Goal: Check status: Check status

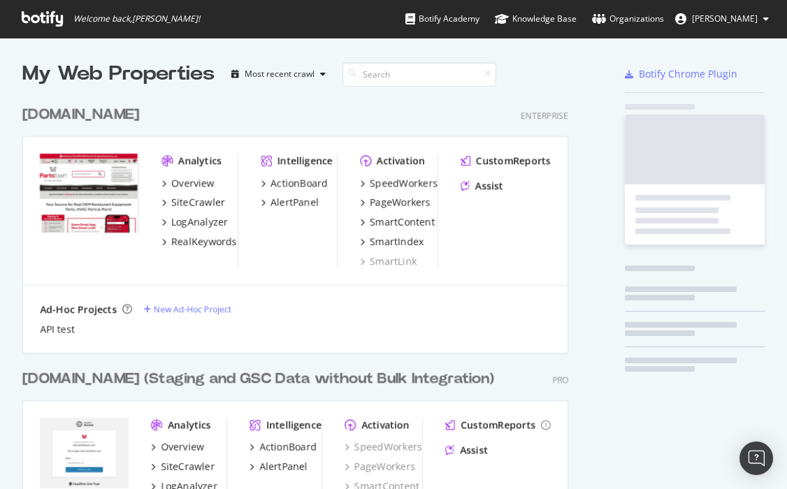
scroll to position [477, 763]
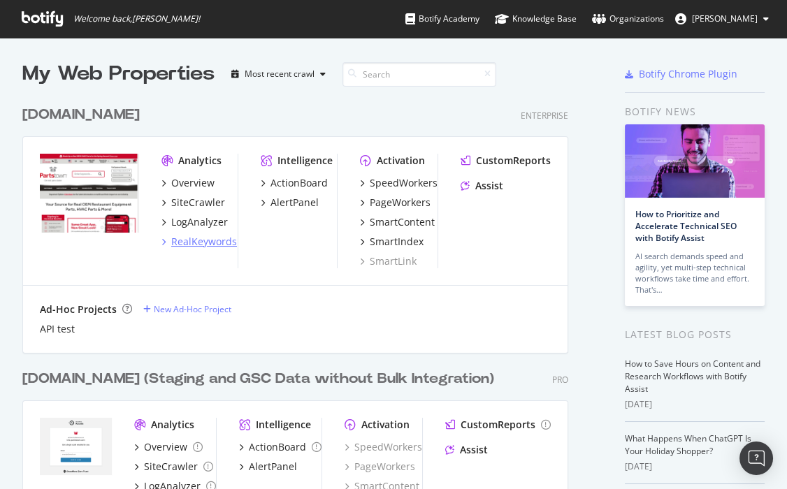
click at [209, 246] on div "RealKeywords" at bounding box center [204, 242] width 66 height 14
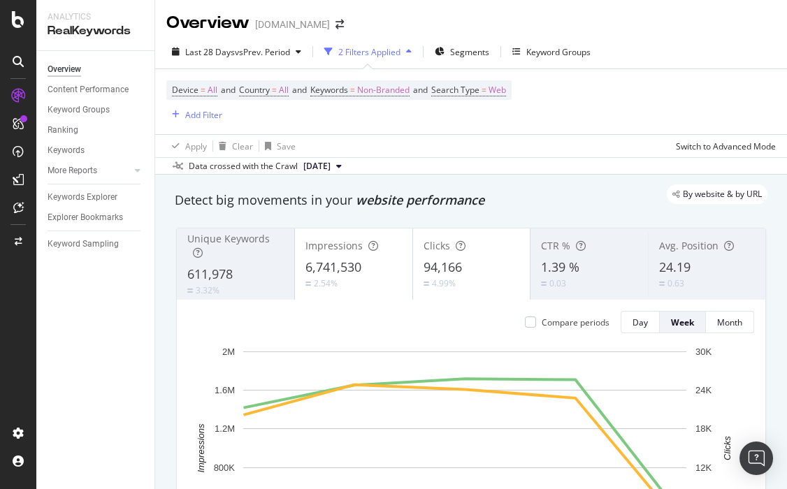
click at [528, 115] on div "Device = All and Country = All and Keywords = Non-Branded and Search Type = Web…" at bounding box center [470, 101] width 609 height 65
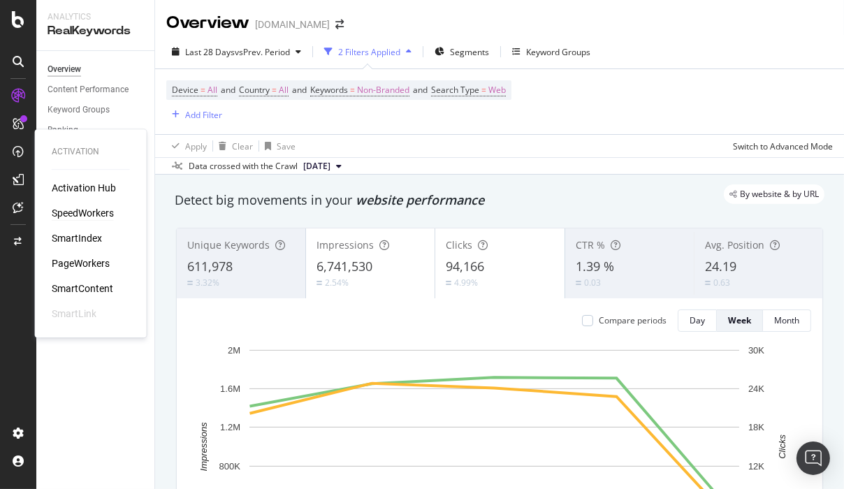
click at [106, 218] on div "SpeedWorkers" at bounding box center [83, 213] width 62 height 14
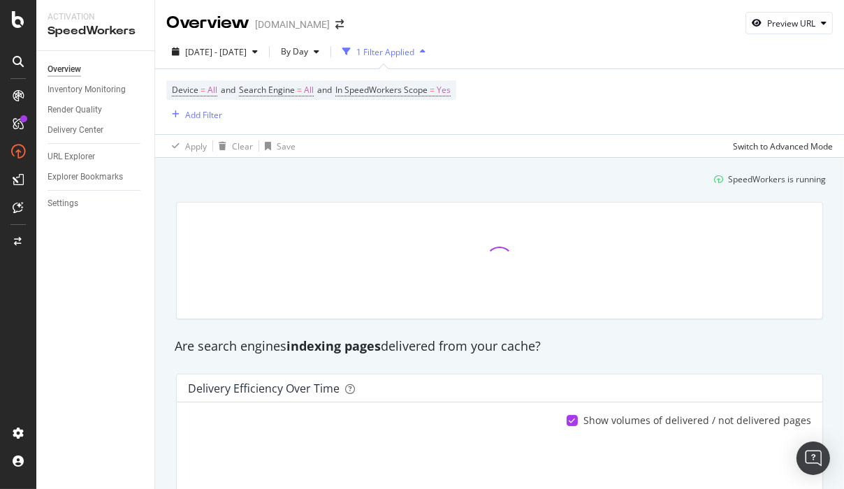
scroll to position [427, 0]
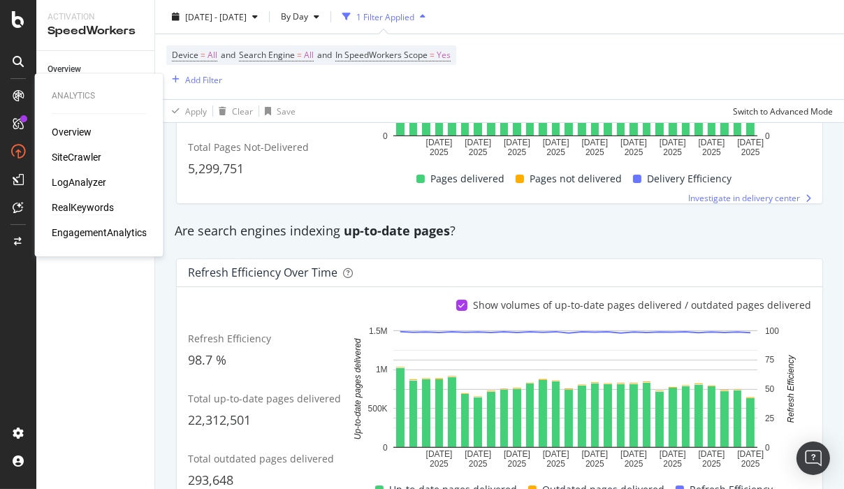
click at [81, 210] on div "RealKeywords" at bounding box center [83, 208] width 62 height 14
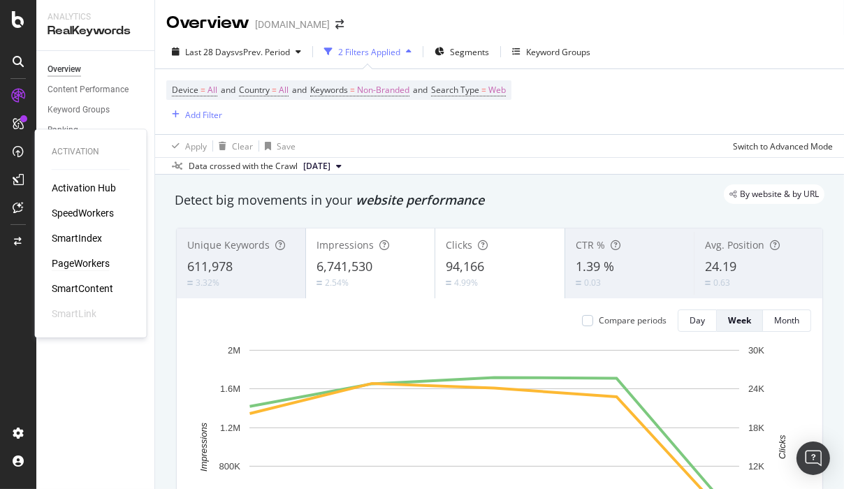
click at [98, 266] on div "PageWorkers" at bounding box center [81, 264] width 58 height 14
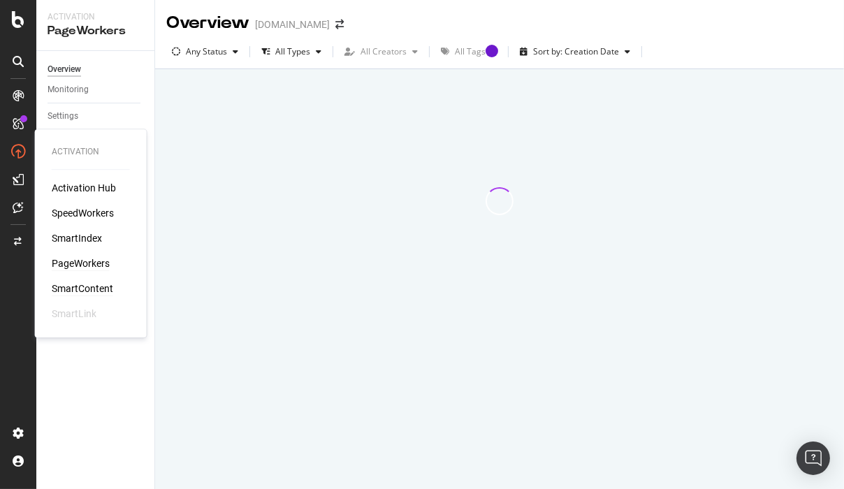
click at [94, 285] on div "SmartContent" at bounding box center [83, 289] width 62 height 14
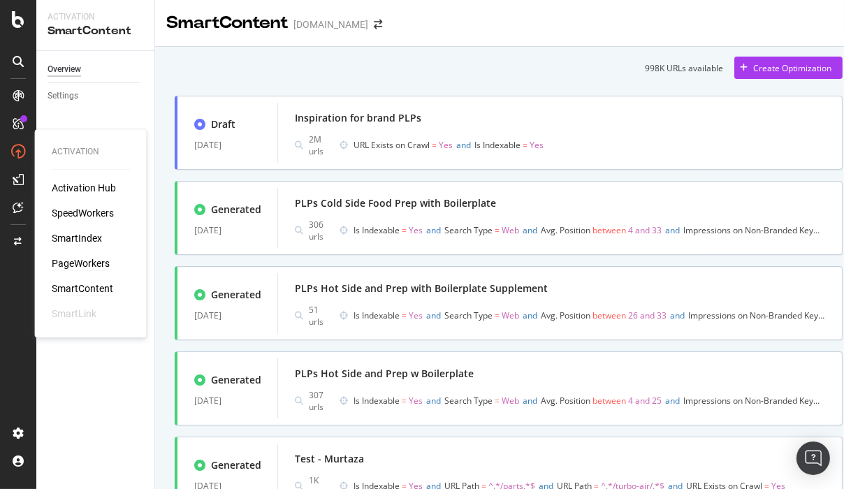
click at [92, 260] on div "PageWorkers" at bounding box center [81, 264] width 58 height 14
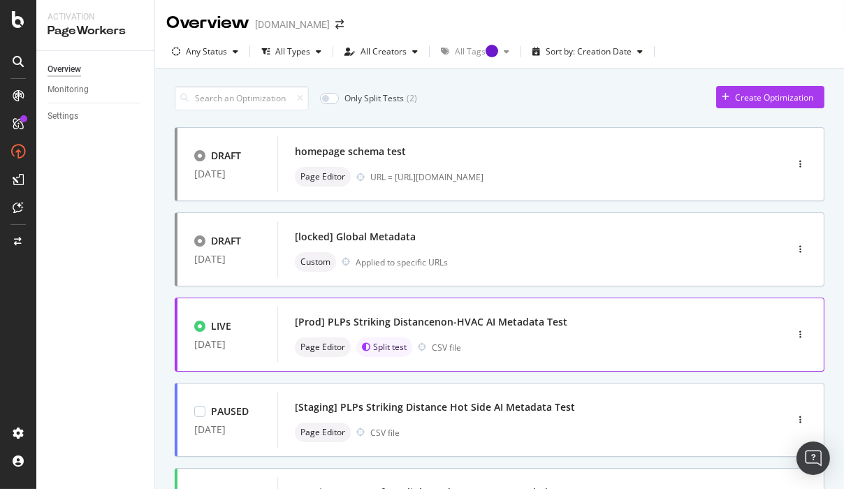
scroll to position [64, 0]
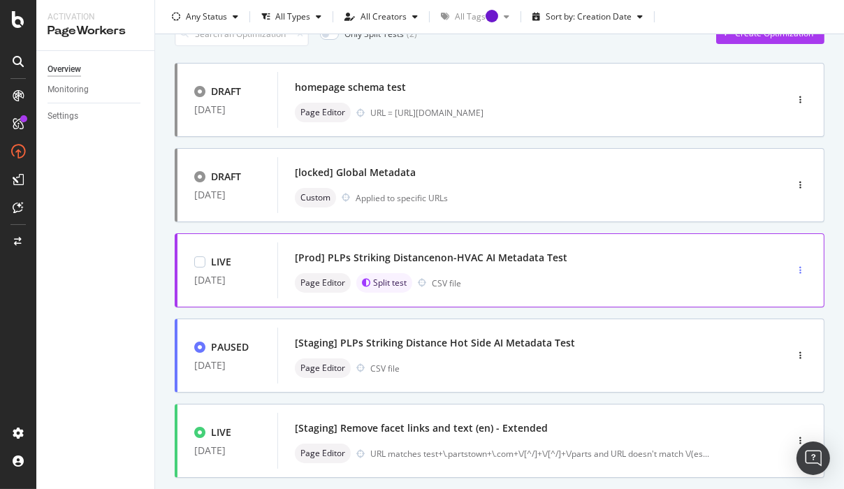
click at [786, 266] on icon "button" at bounding box center [801, 270] width 2 height 8
click at [600, 259] on div "[Prod] PLPs Striking Distancenon-HVAC AI Metadata Test" at bounding box center [511, 258] width 432 height 20
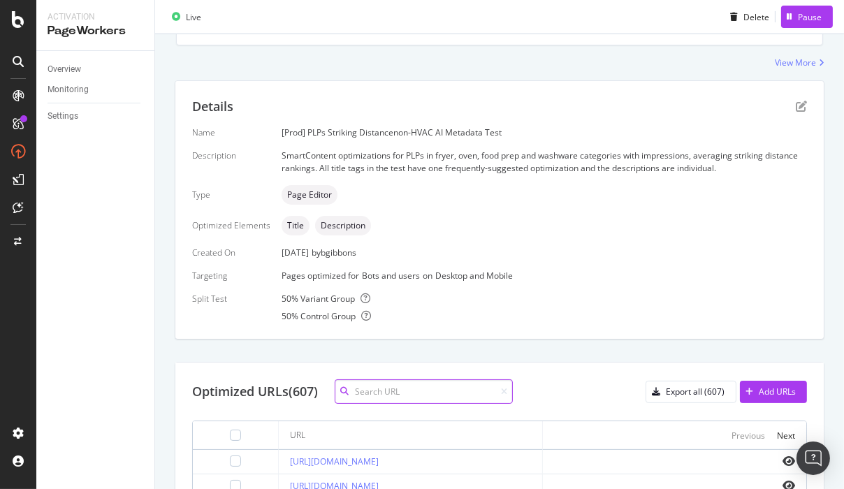
scroll to position [229, 0]
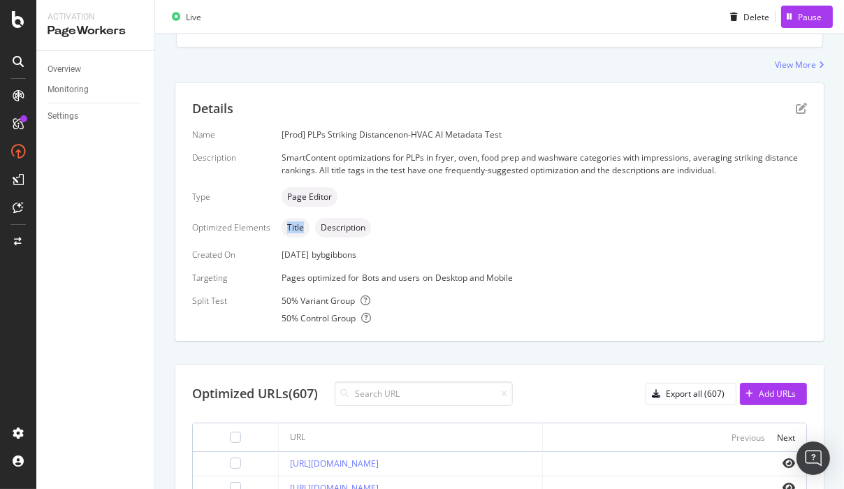
drag, startPoint x: 296, startPoint y: 230, endPoint x: 284, endPoint y: 230, distance: 11.2
click at [287, 230] on span "Title" at bounding box center [295, 228] width 17 height 8
click at [319, 268] on div "Name [Prod] PLPs Striking Distancenon-HVAC AI Metadata Test Description SmartCo…" at bounding box center [499, 227] width 615 height 196
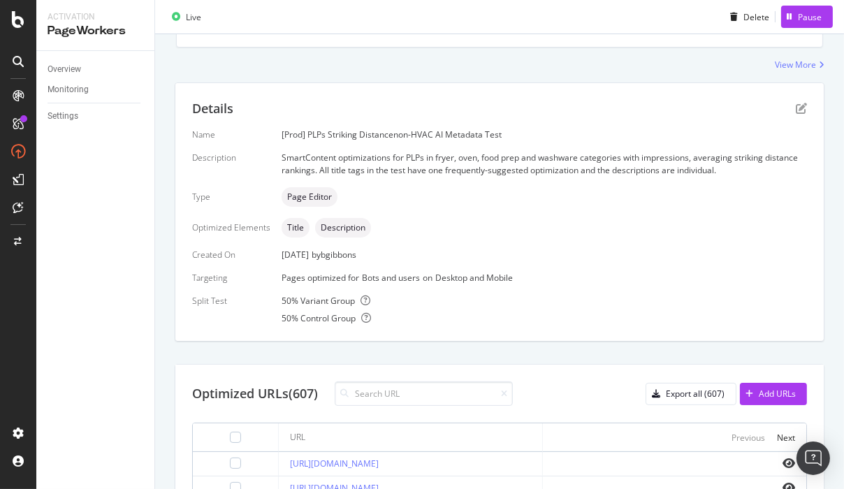
click at [339, 196] on div "Page Editor" at bounding box center [545, 197] width 526 height 20
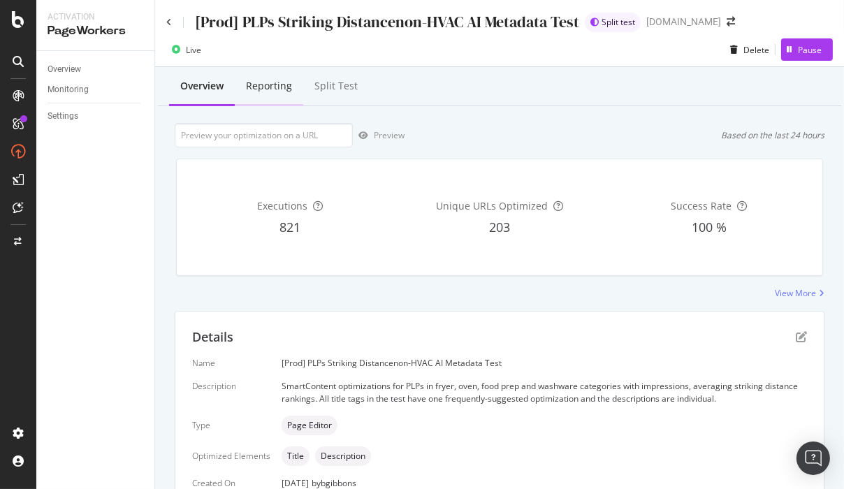
click at [272, 80] on div "Reporting" at bounding box center [269, 86] width 46 height 14
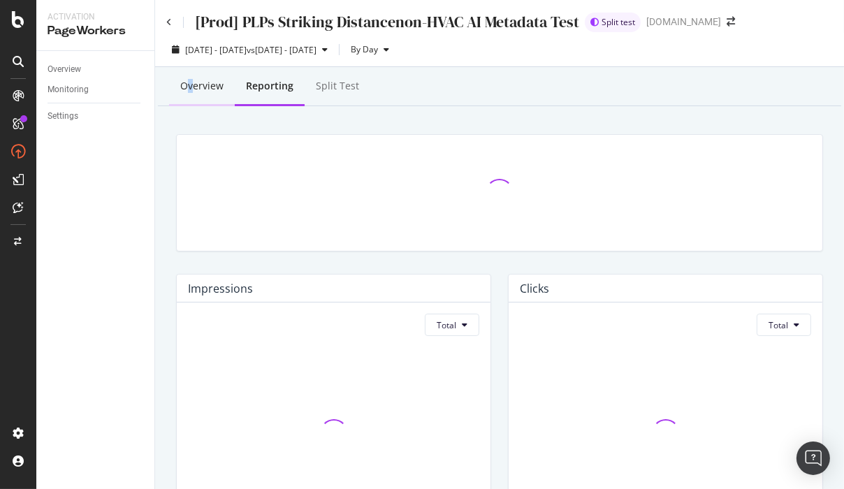
click at [189, 88] on div "Overview" at bounding box center [201, 86] width 43 height 14
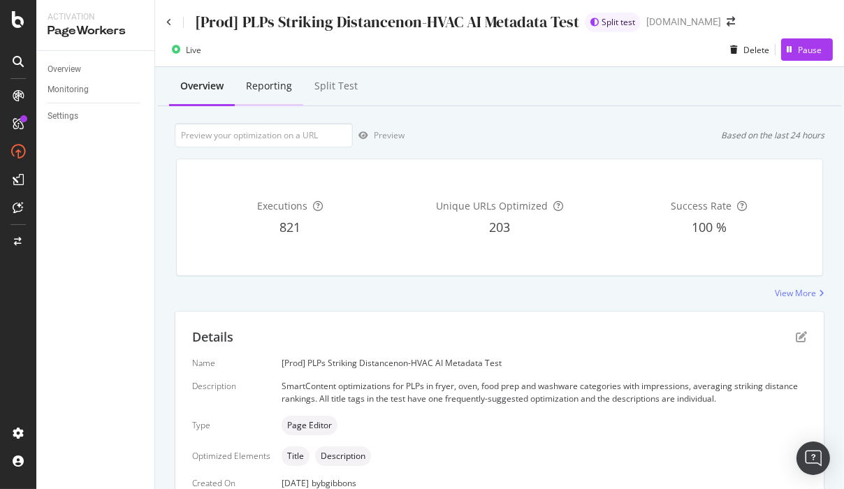
click at [275, 89] on div "Reporting" at bounding box center [269, 86] width 46 height 14
